Goal: Task Accomplishment & Management: Manage account settings

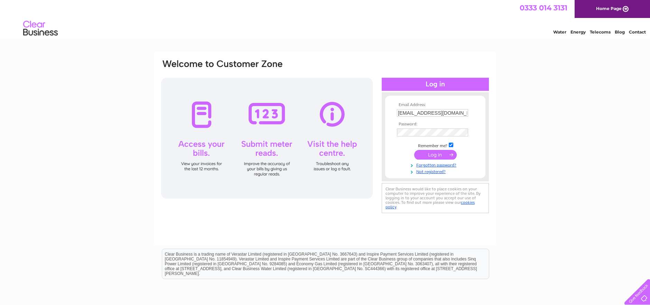
click at [430, 155] on input "submit" at bounding box center [435, 155] width 43 height 10
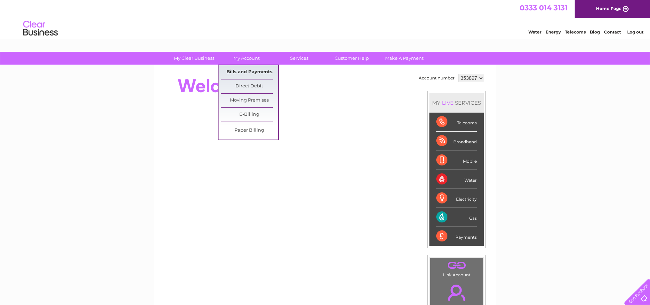
click at [242, 71] on link "Bills and Payments" at bounding box center [249, 72] width 57 height 14
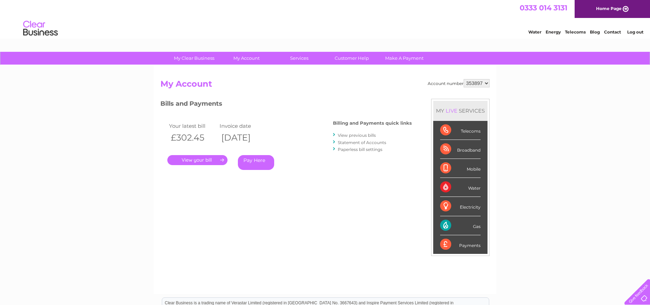
click at [210, 157] on link "." at bounding box center [197, 160] width 60 height 10
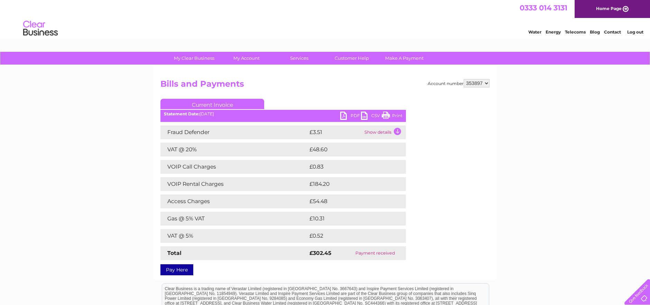
click at [345, 115] on link "PDF" at bounding box center [350, 117] width 21 height 10
